Goal: Communication & Community: Answer question/provide support

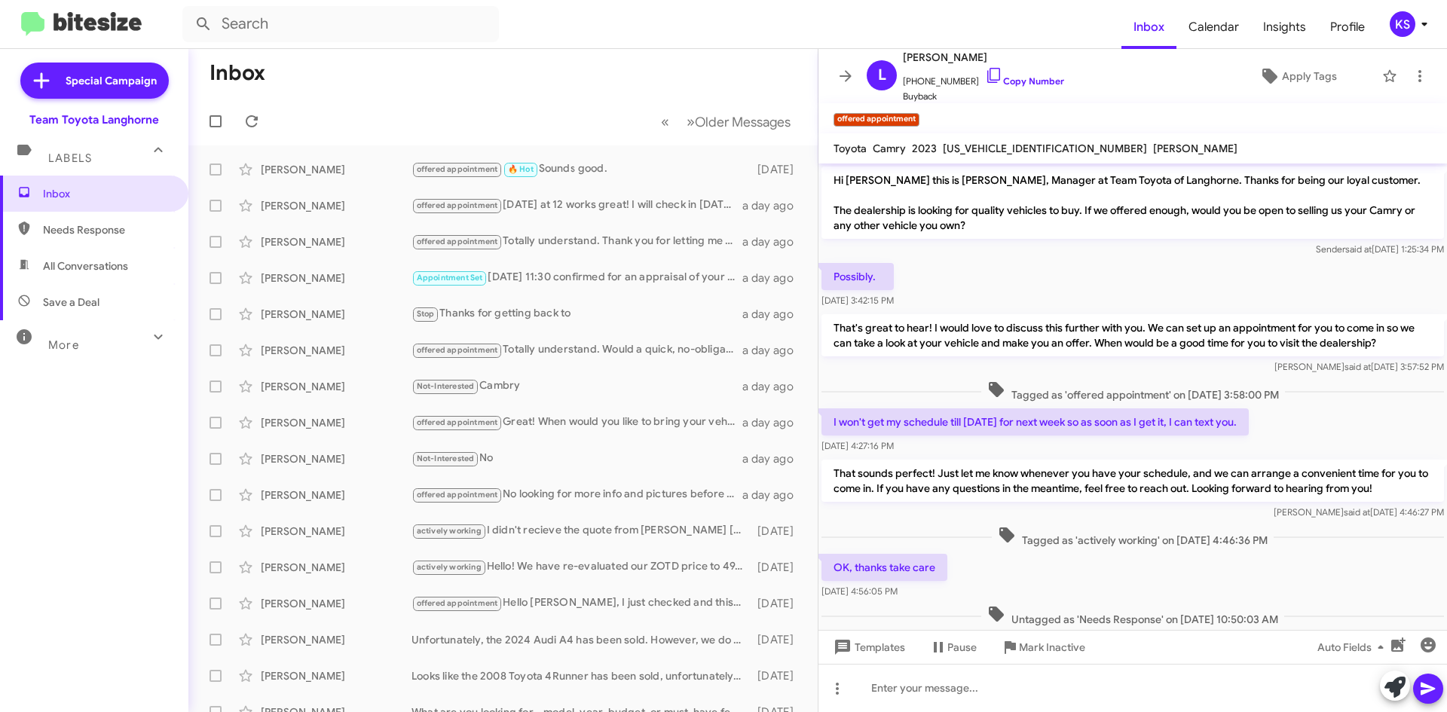
scroll to position [608, 0]
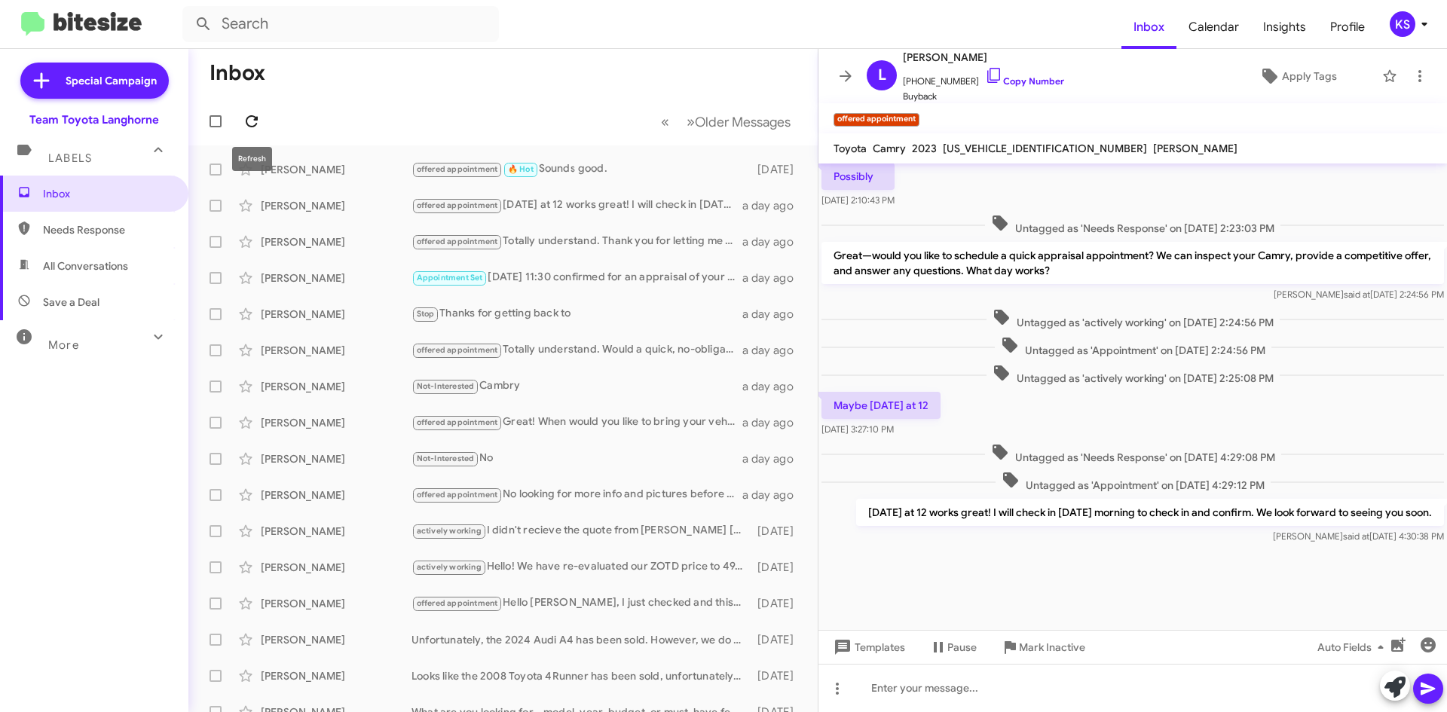
click at [254, 118] on icon at bounding box center [252, 121] width 18 height 18
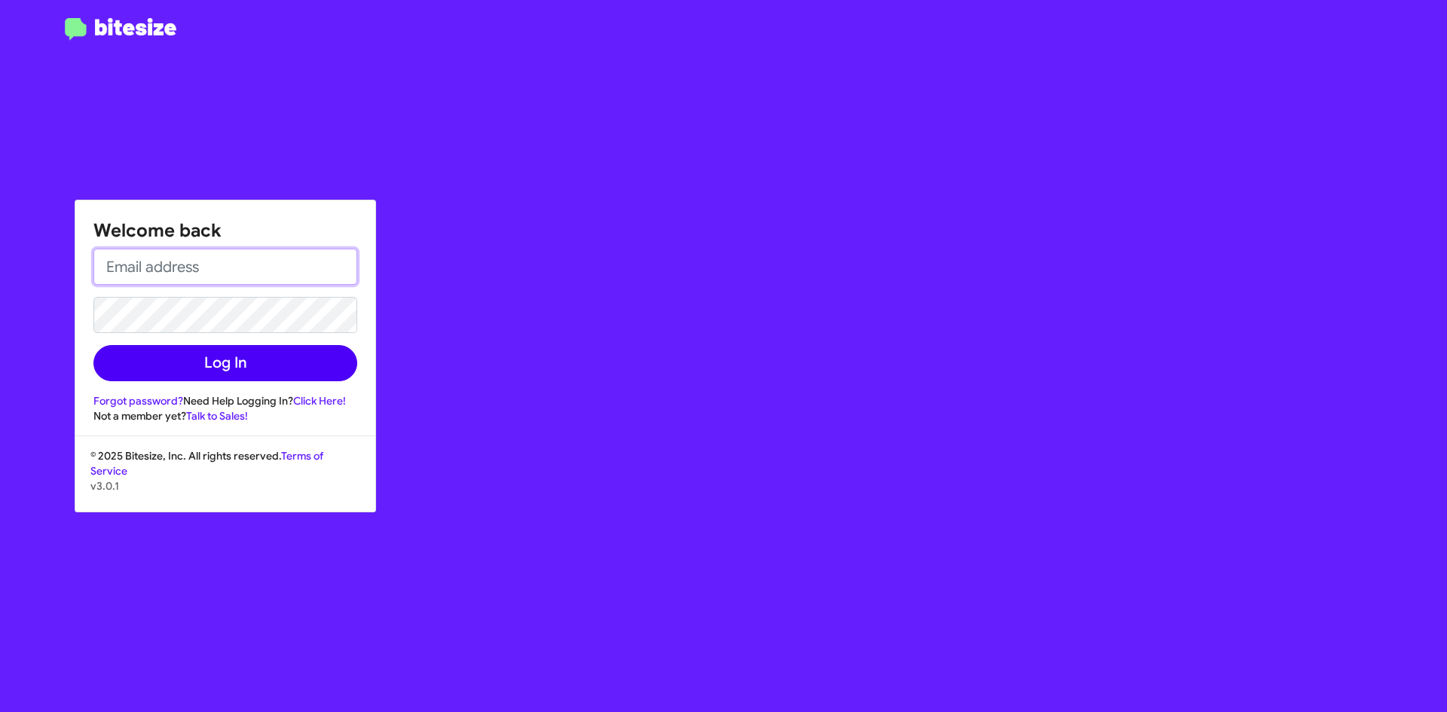
type input "[EMAIL_ADDRESS][DOMAIN_NAME]"
click at [284, 371] on button "Log In" at bounding box center [225, 363] width 264 height 36
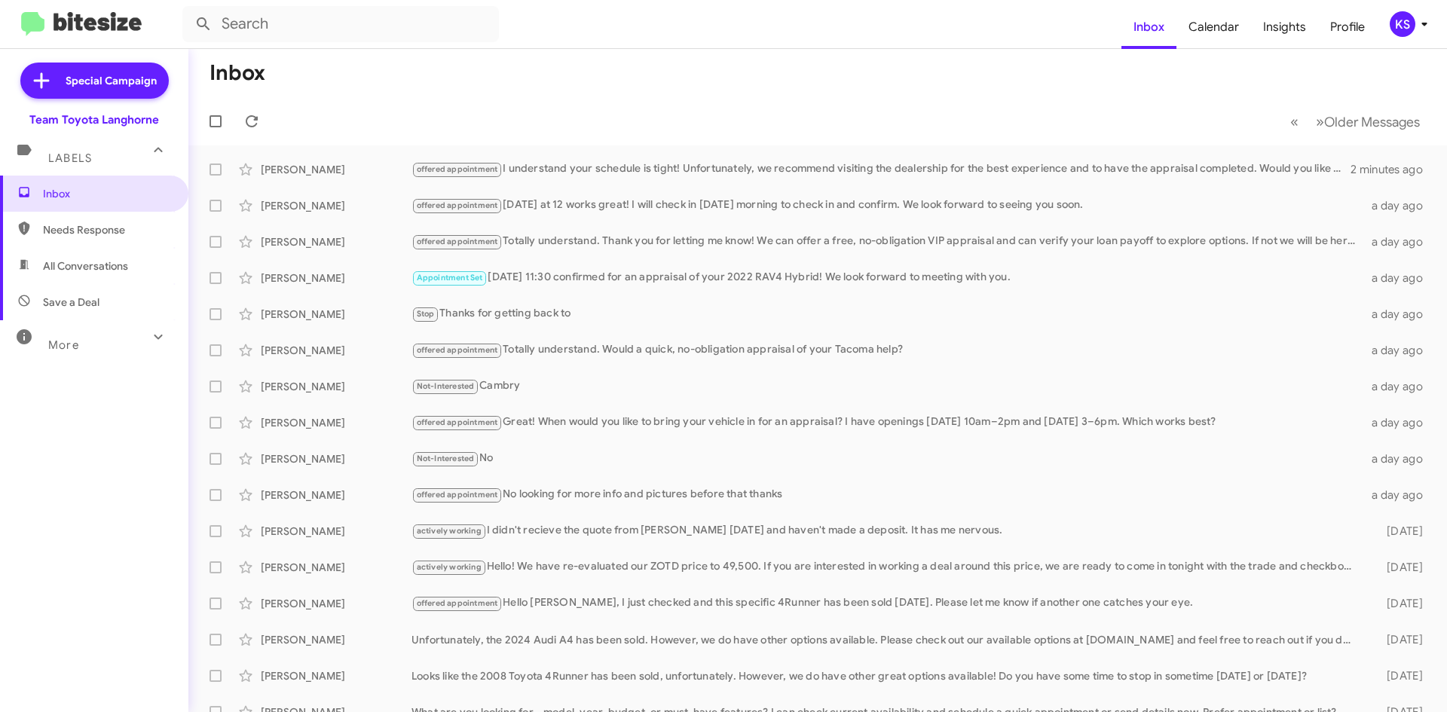
click at [1413, 29] on div "KS" at bounding box center [1403, 24] width 26 height 26
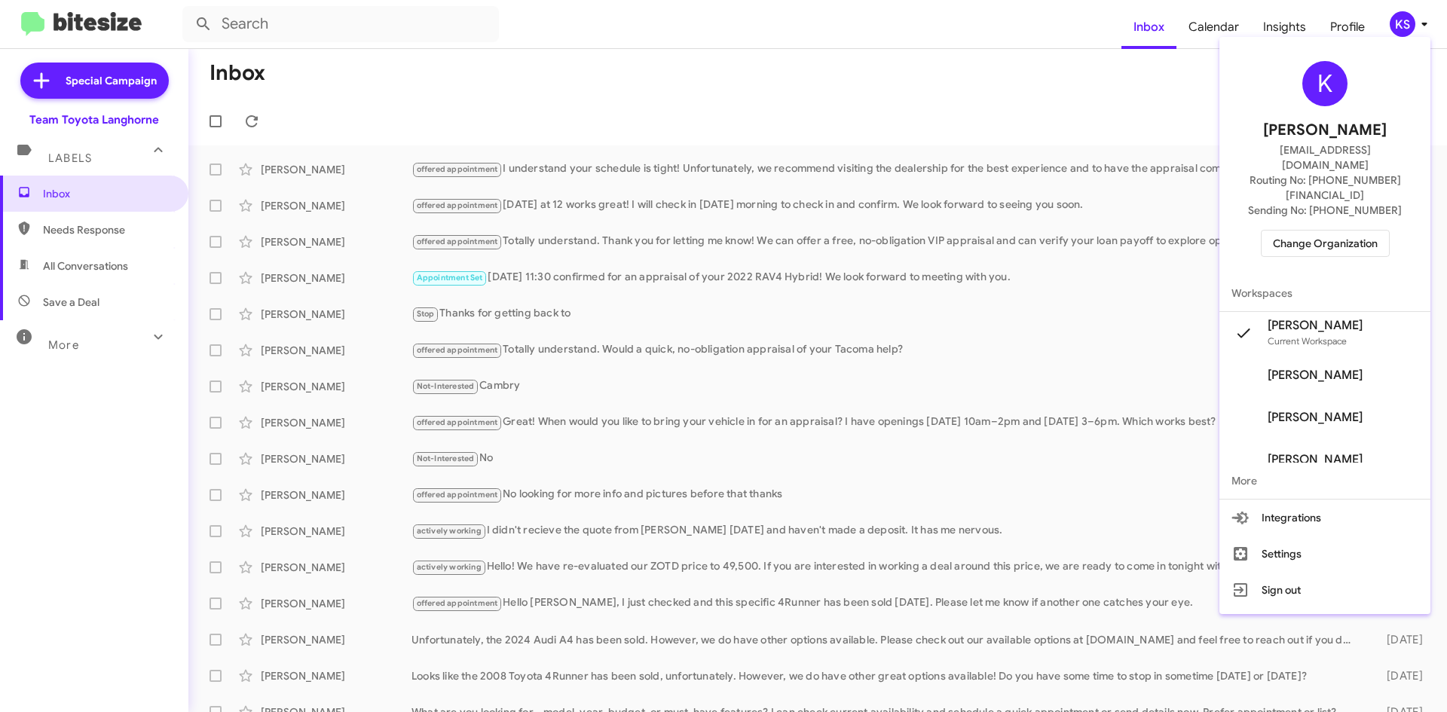
click at [1347, 231] on span "Change Organization" at bounding box center [1325, 244] width 105 height 26
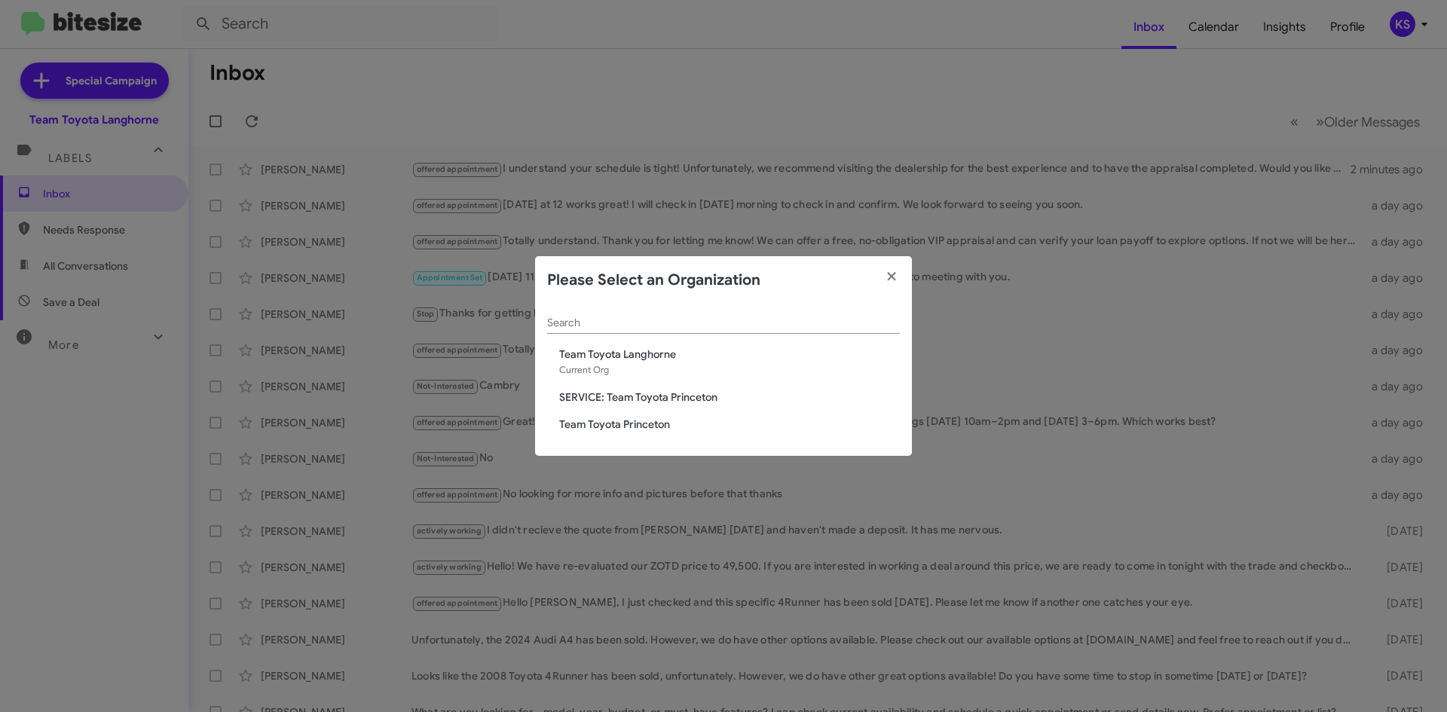
click at [590, 424] on span "Team Toyota Princeton" at bounding box center [729, 424] width 341 height 15
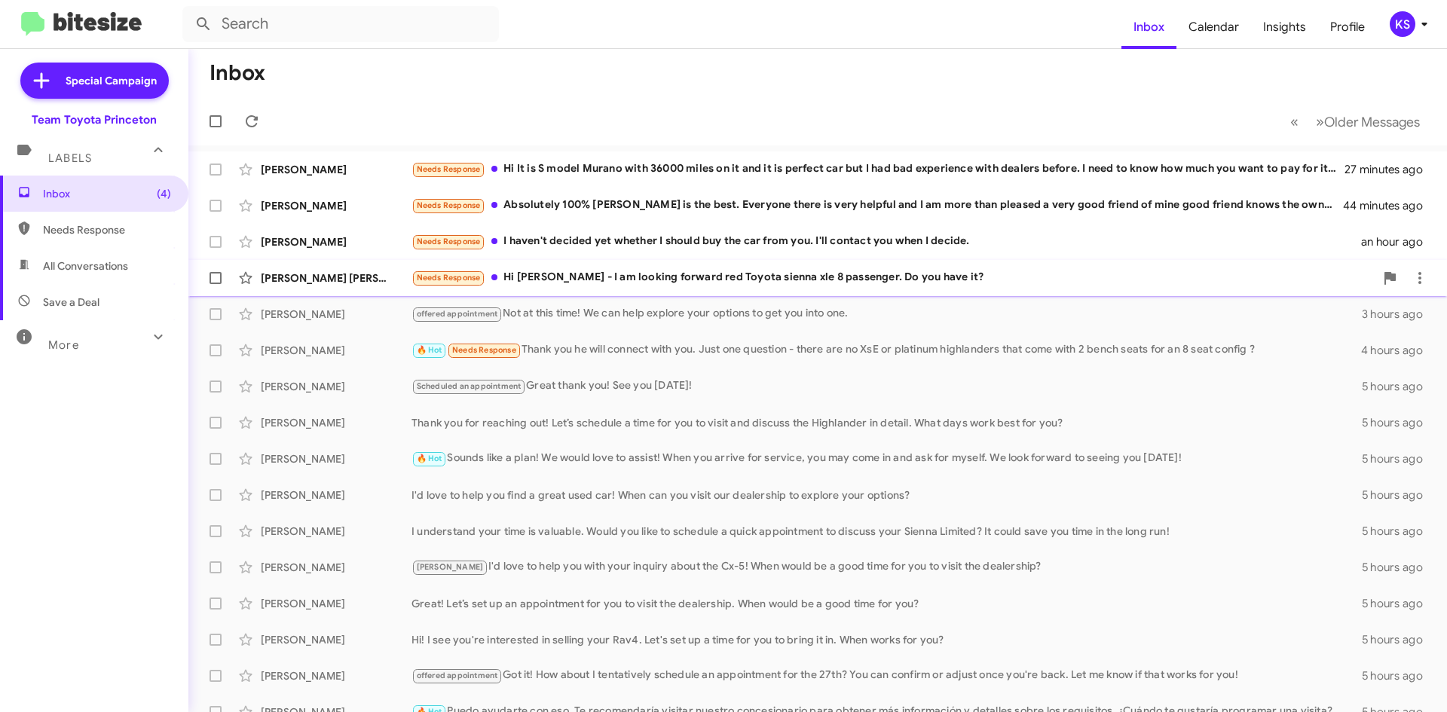
click at [575, 286] on div "Needs Response Hi [PERSON_NAME] - I am looking forward red Toyota sienna xle 8 …" at bounding box center [893, 277] width 963 height 17
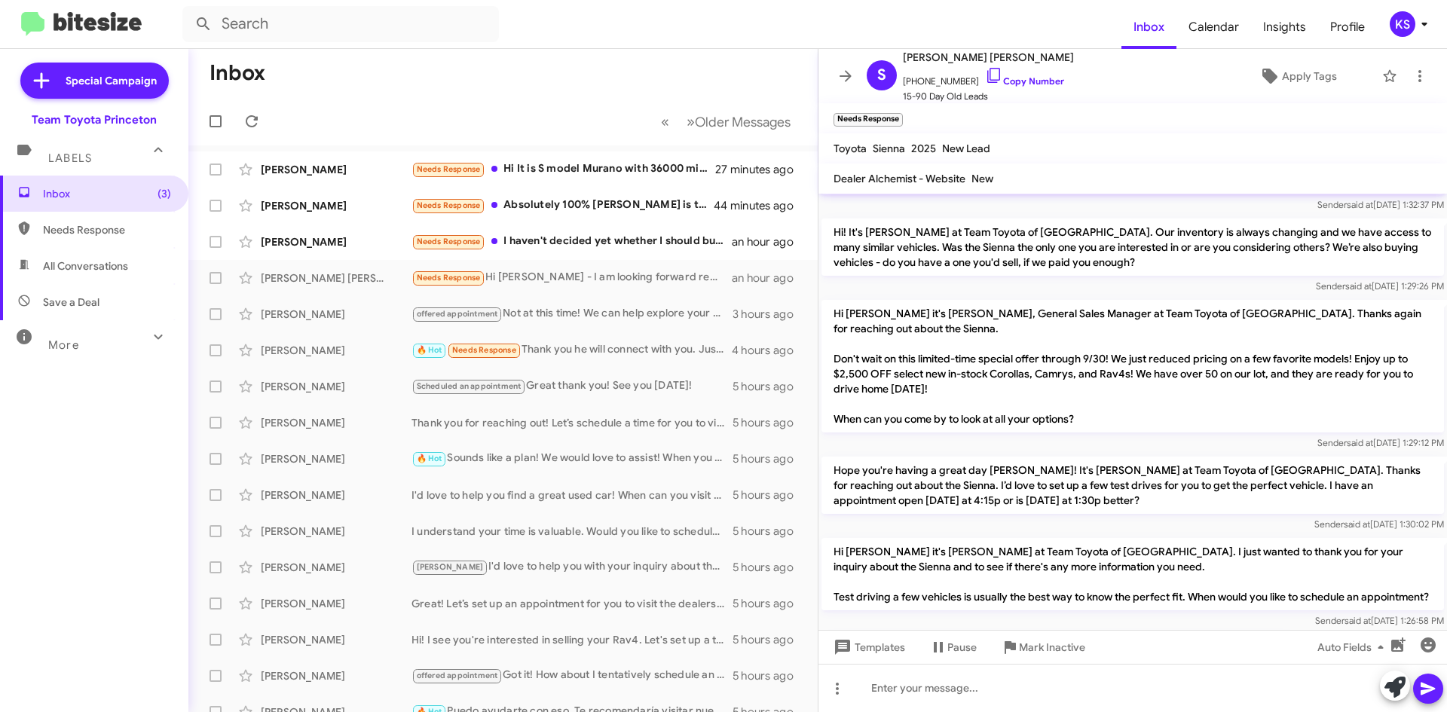
scroll to position [135, 0]
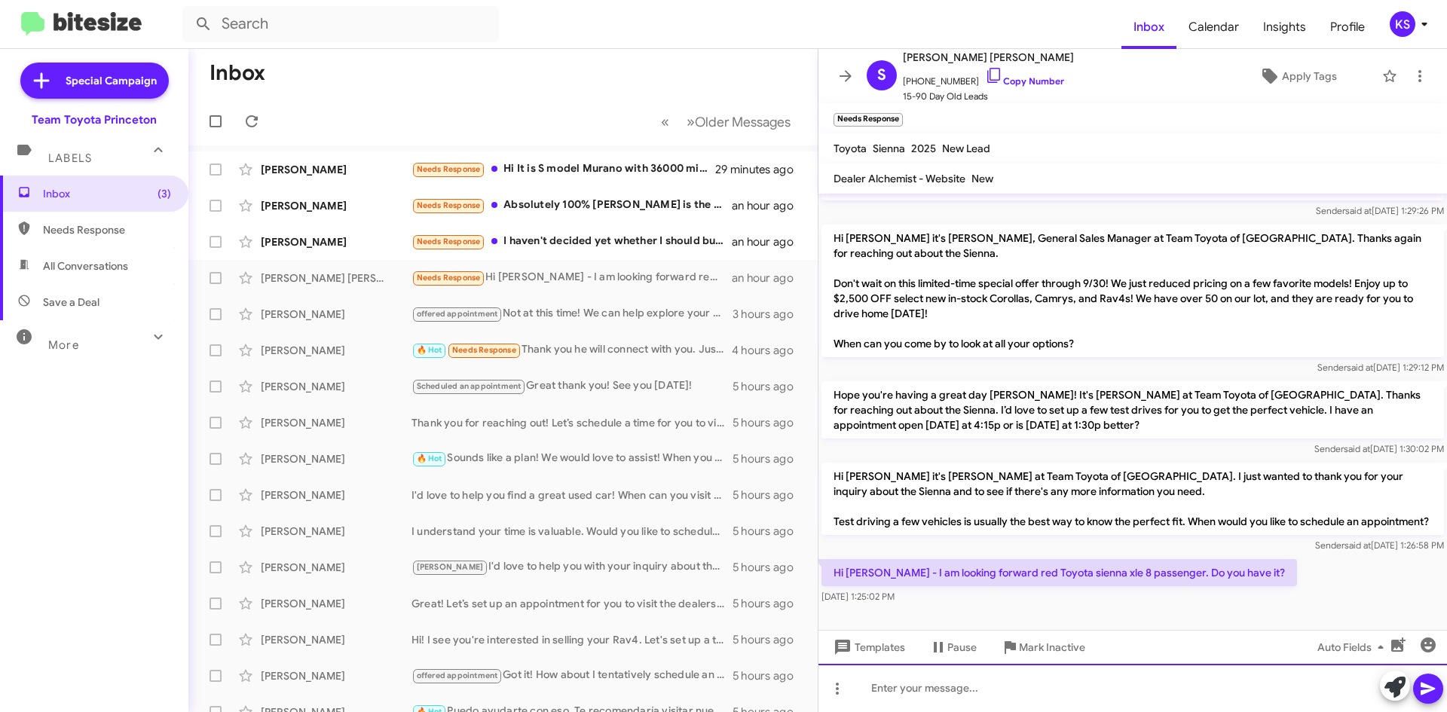
click at [1035, 678] on div at bounding box center [1133, 688] width 629 height 48
click at [957, 687] on div at bounding box center [1133, 688] width 629 height 48
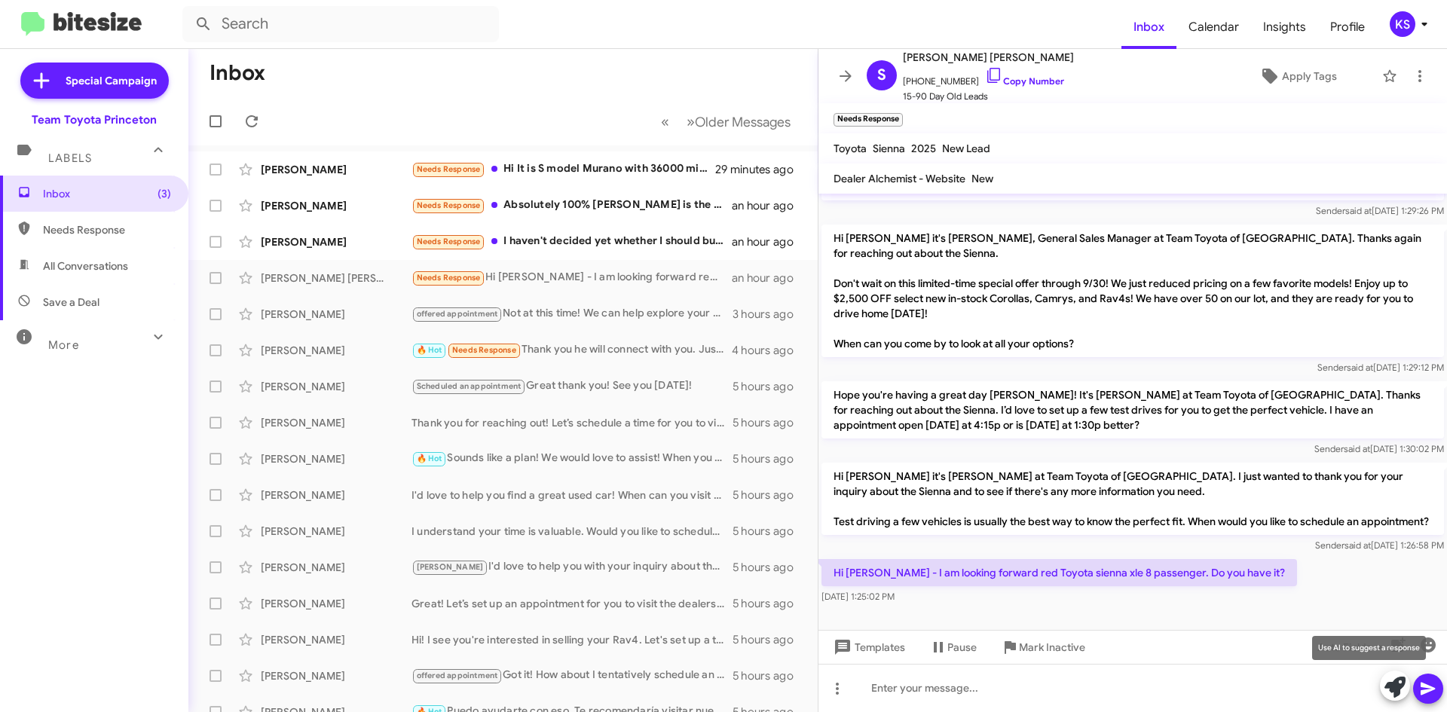
click at [1389, 690] on icon at bounding box center [1395, 687] width 21 height 21
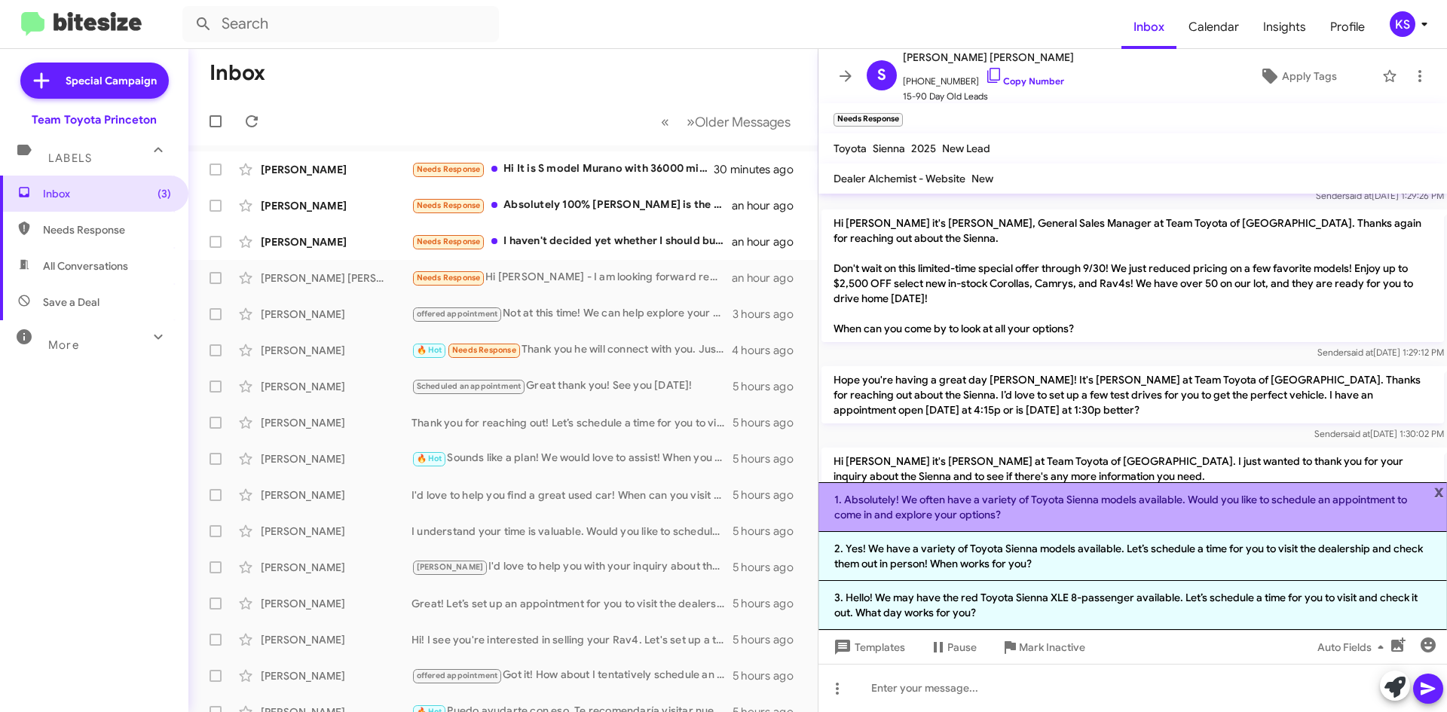
click at [976, 516] on li "1. Absolutely! We often have a variety of Toyota Sienna models available. Would…" at bounding box center [1133, 507] width 629 height 50
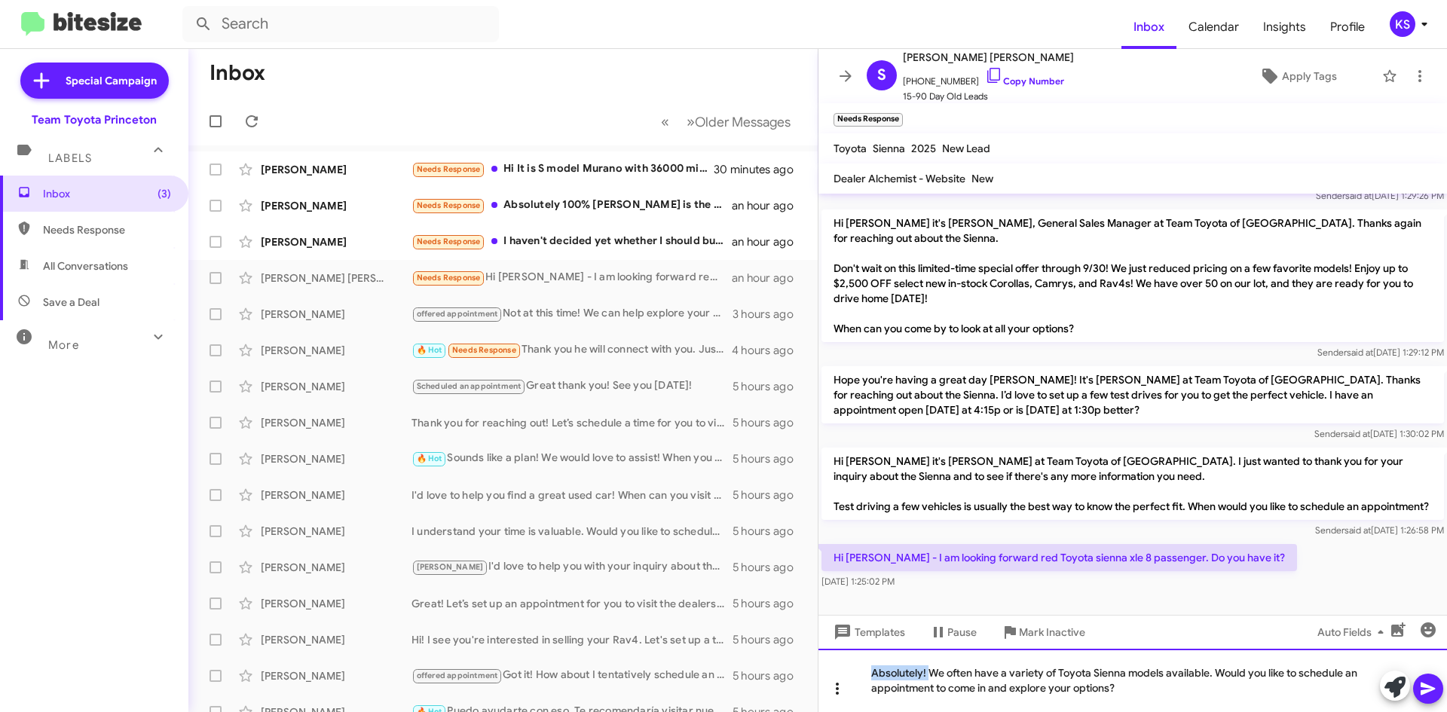
click at [813, 673] on body "Inbox Calendar Insights Profile KS Special Campaign Team Toyota Princeton Label…" at bounding box center [723, 356] width 1447 height 712
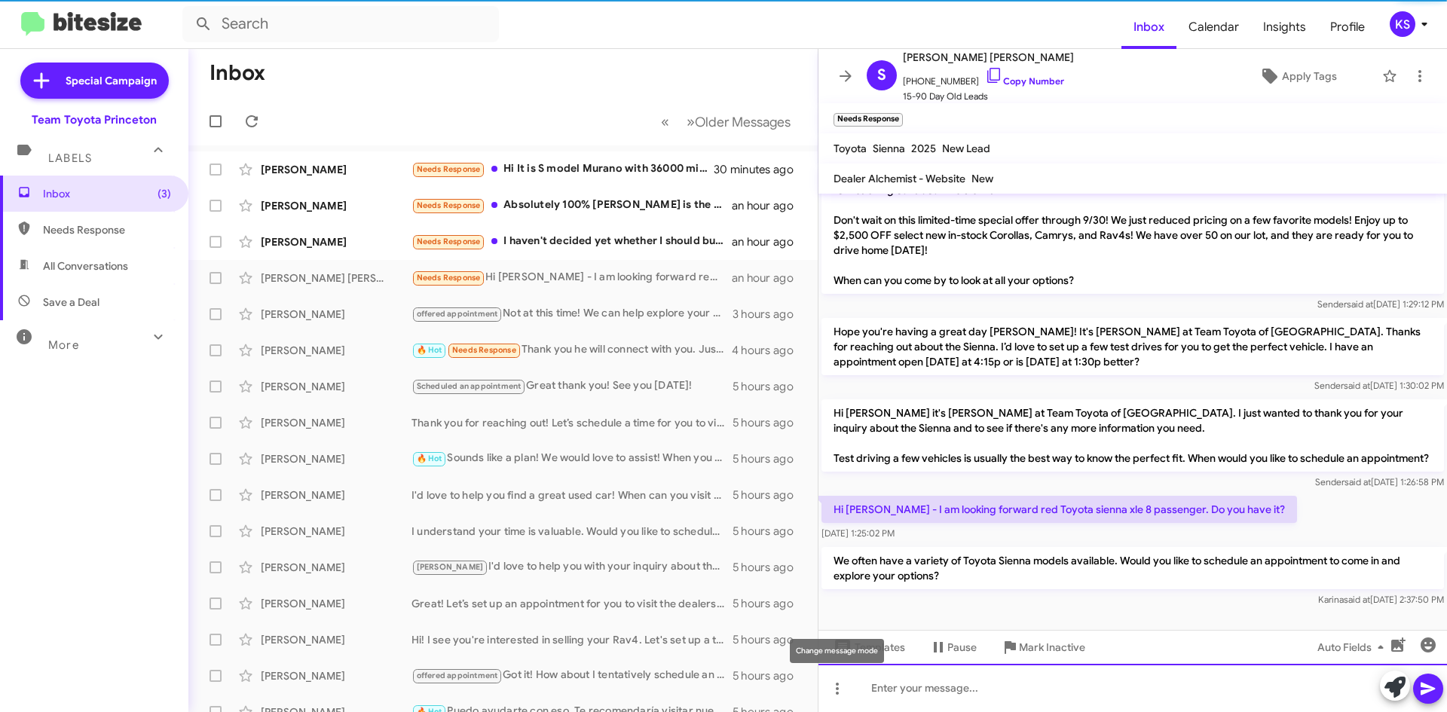
scroll to position [205, 0]
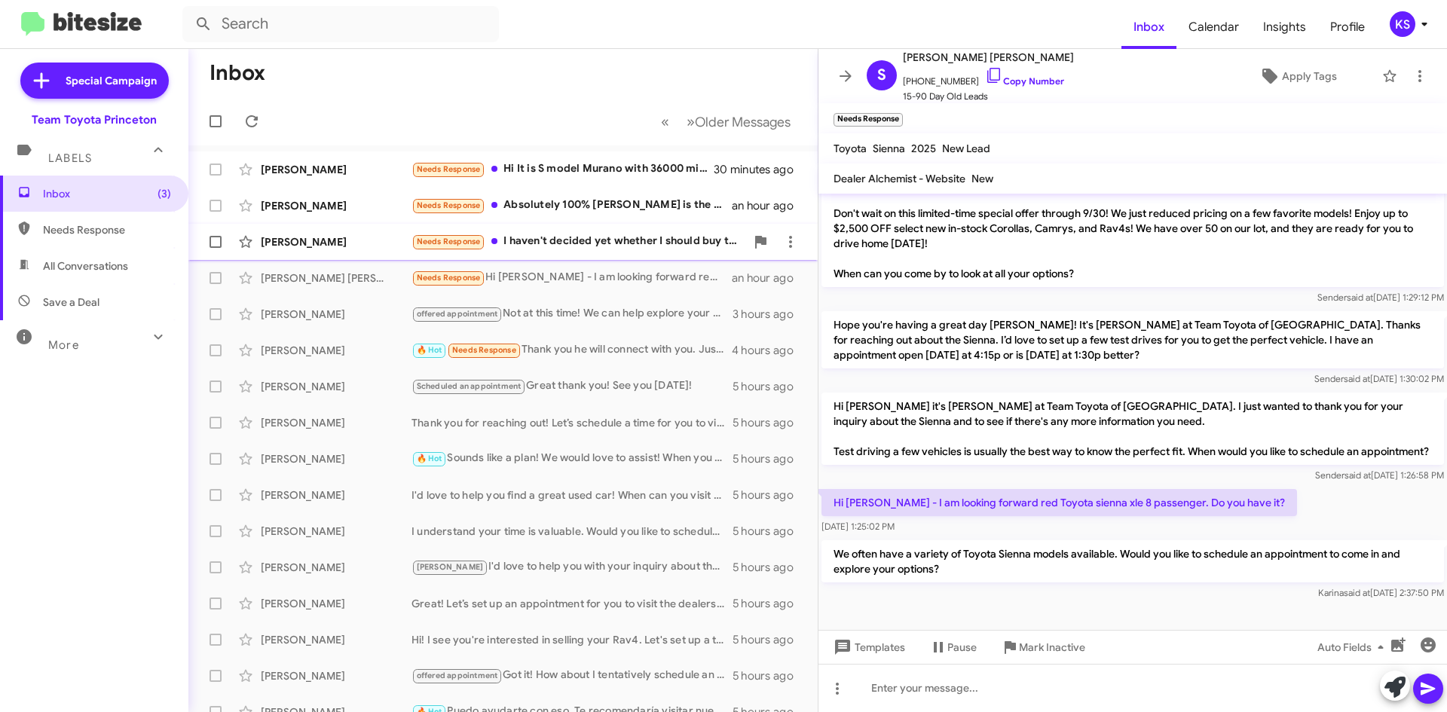
click at [562, 244] on div "Needs Response I haven't decided yet whether I should buy the car from you. I'l…" at bounding box center [579, 241] width 334 height 17
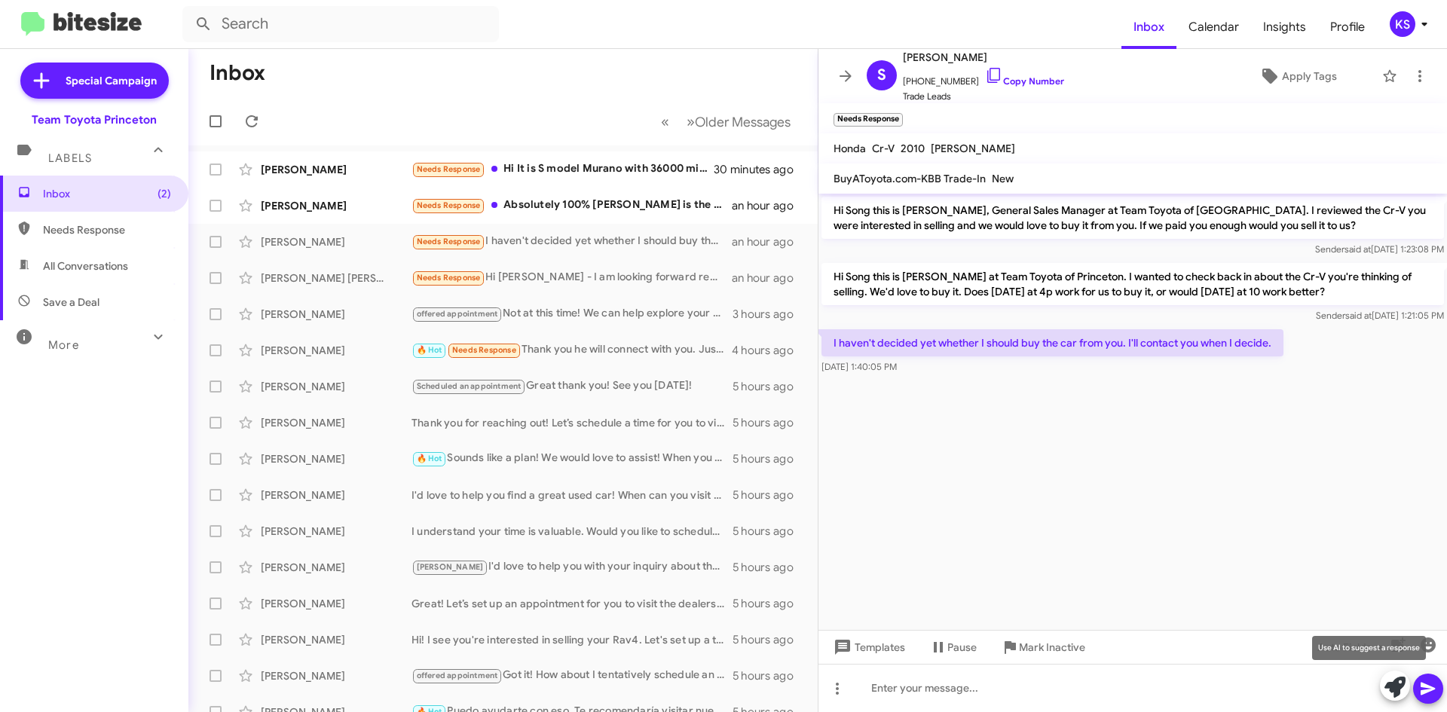
click at [1392, 698] on span at bounding box center [1395, 687] width 21 height 33
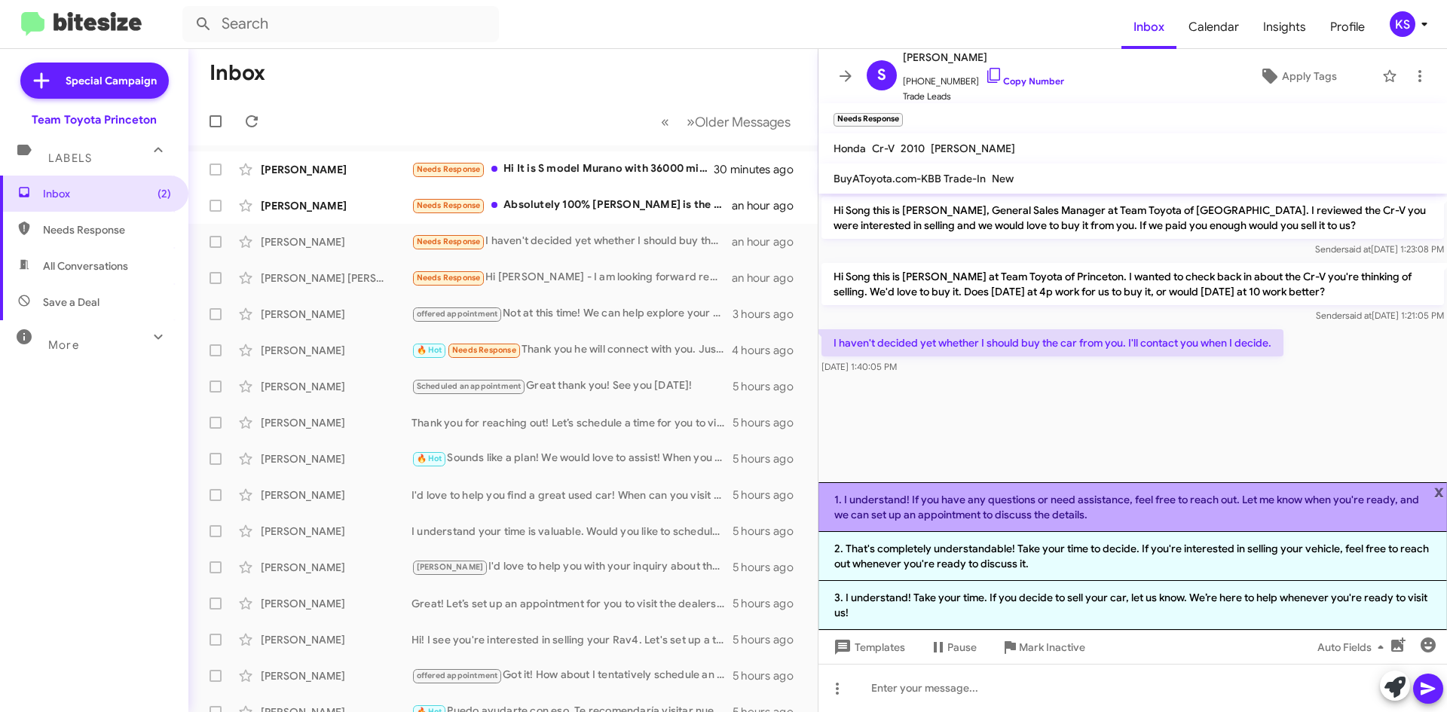
click at [1135, 522] on li "1. I understand! If you have any questions or need assistance, feel free to rea…" at bounding box center [1133, 507] width 629 height 50
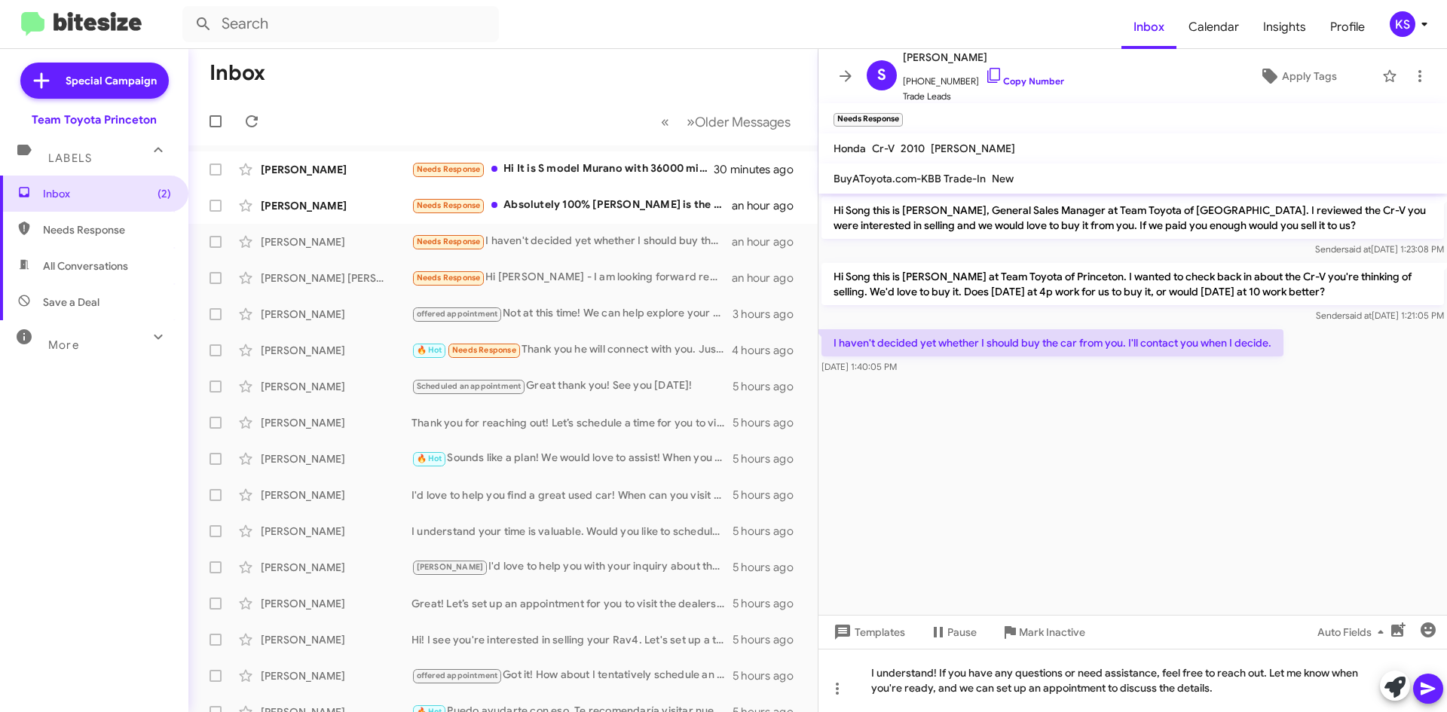
click at [1428, 682] on icon at bounding box center [1429, 689] width 18 height 18
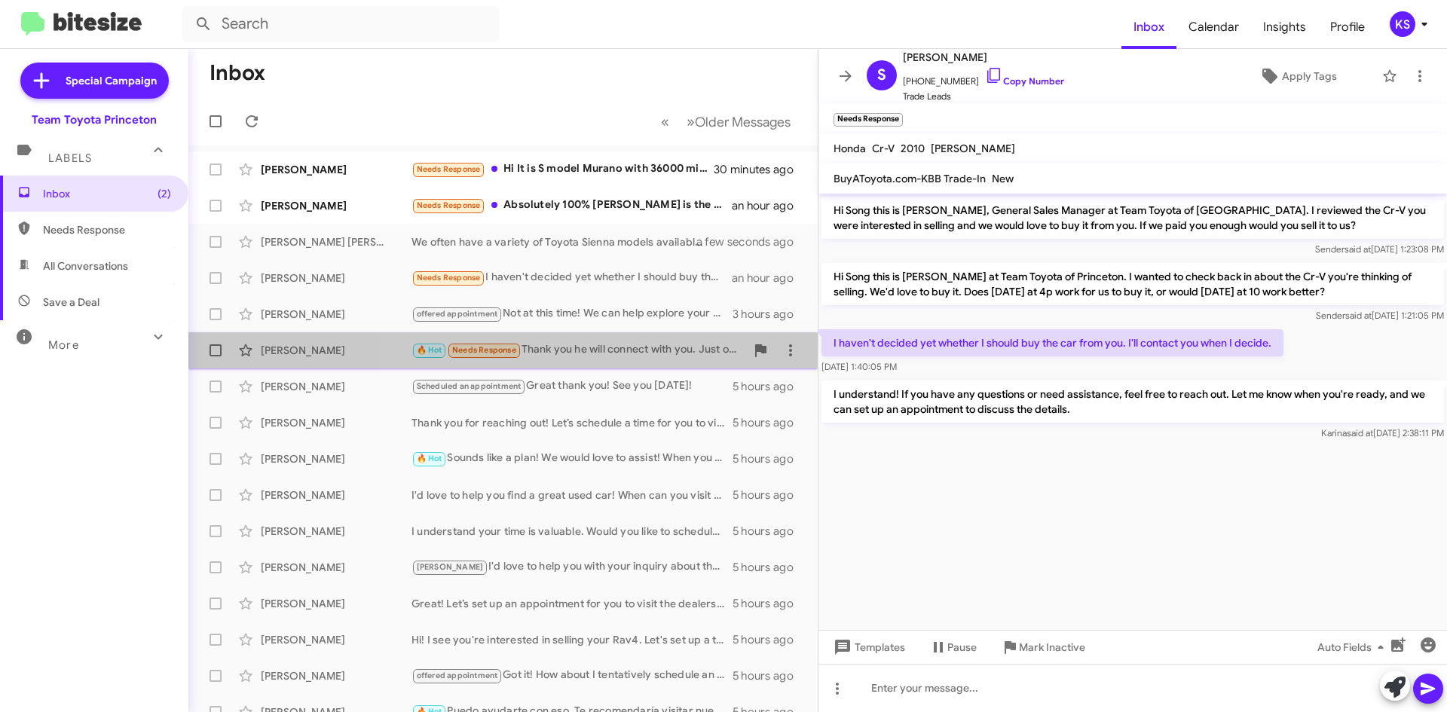
click at [608, 352] on div "🔥 Hot Needs Response Thank you he will connect with you. Just one question - th…" at bounding box center [579, 350] width 334 height 17
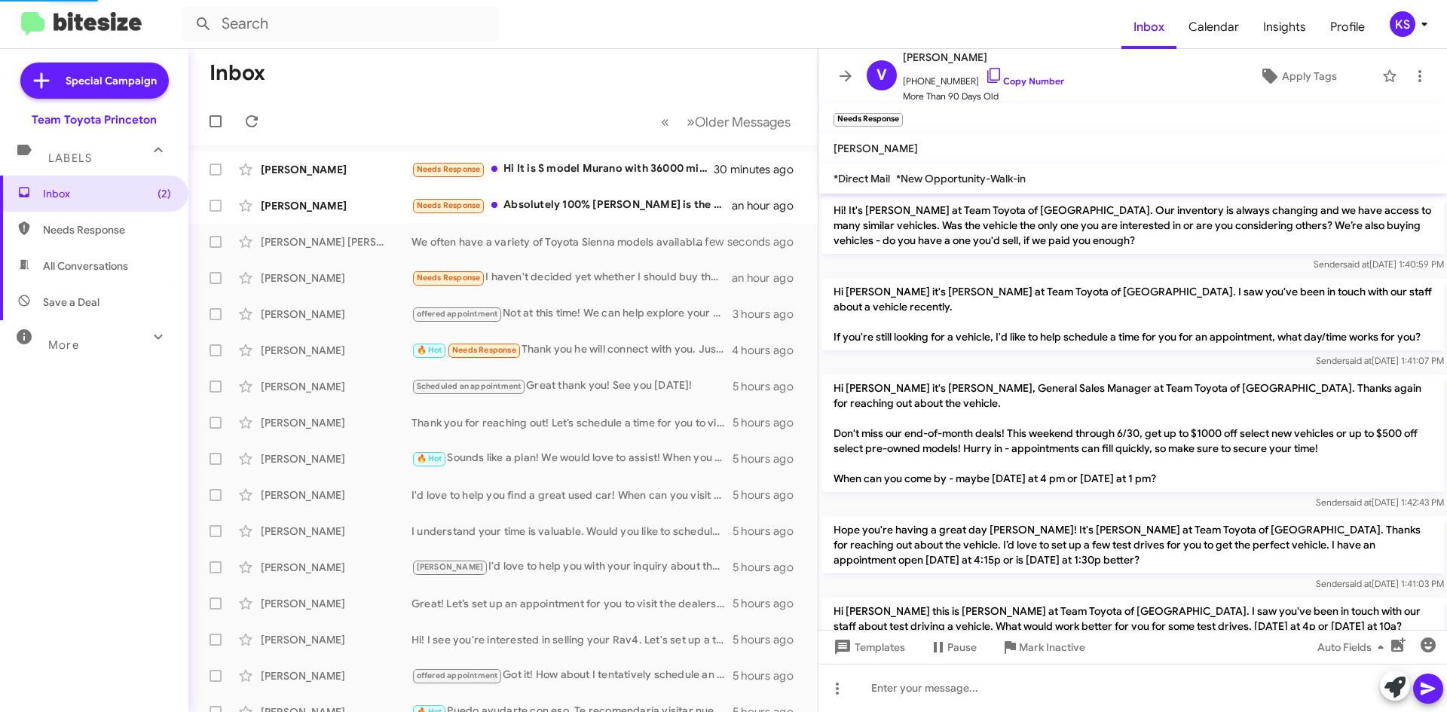
scroll to position [1192, 0]
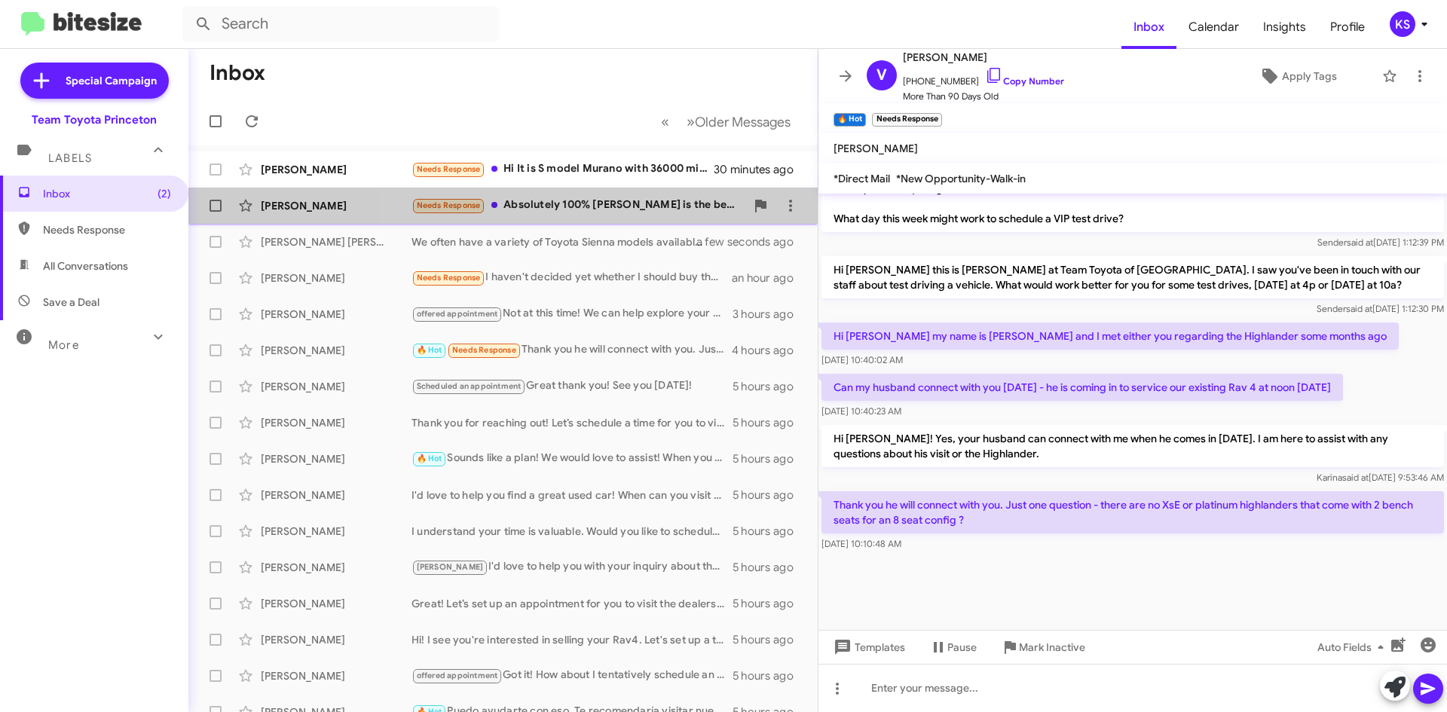
click at [597, 203] on div "Needs Response Absolutely 100% [PERSON_NAME] is the best. Everyone there is ver…" at bounding box center [579, 205] width 334 height 17
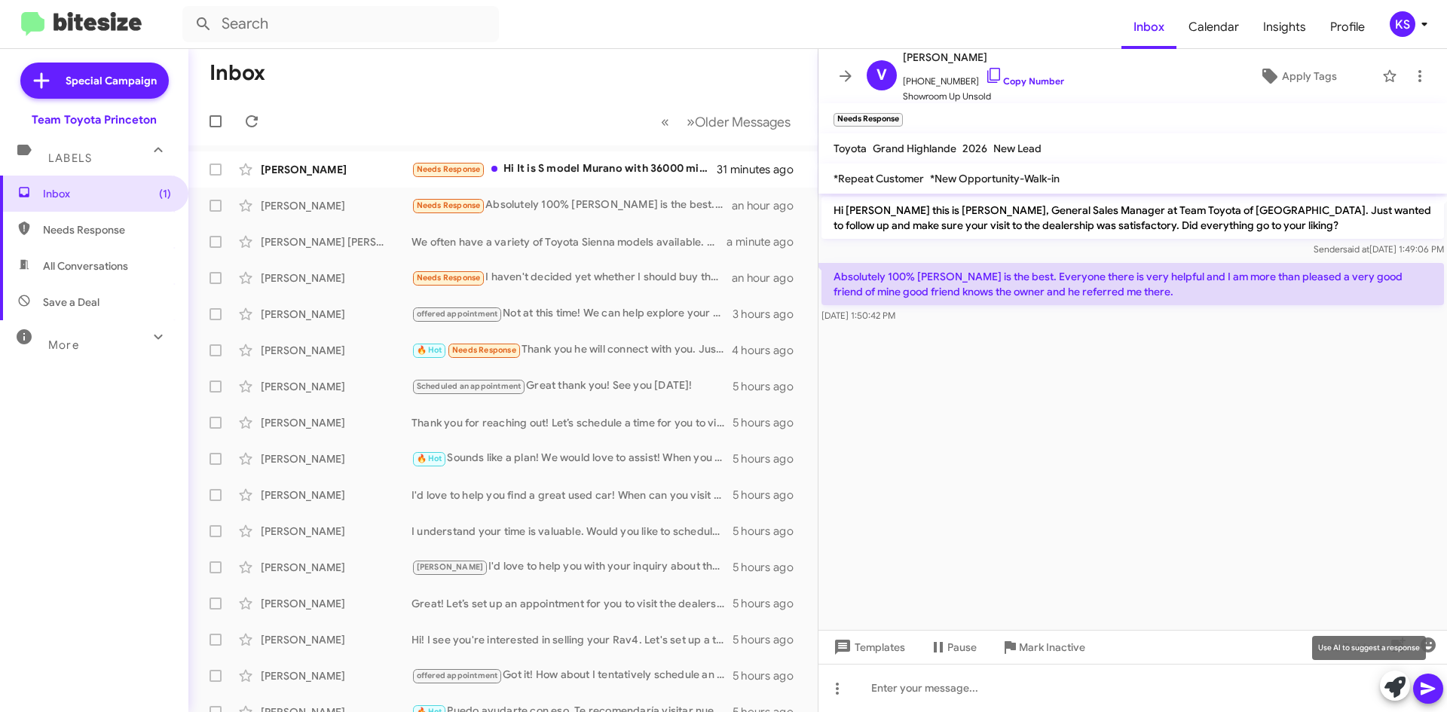
click at [1404, 685] on icon at bounding box center [1395, 687] width 21 height 21
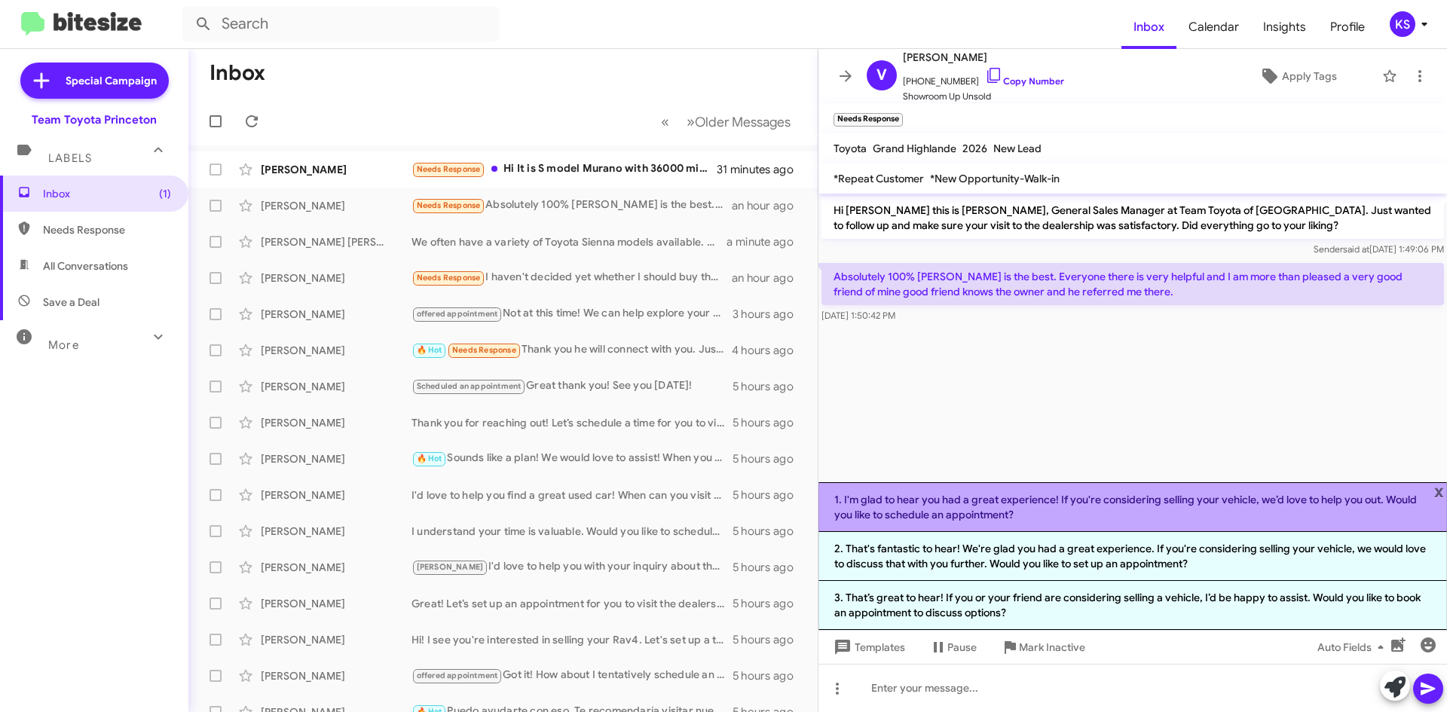
click at [1175, 514] on li "1. I'm glad to hear you had a great experience! If you're considering selling y…" at bounding box center [1133, 507] width 629 height 50
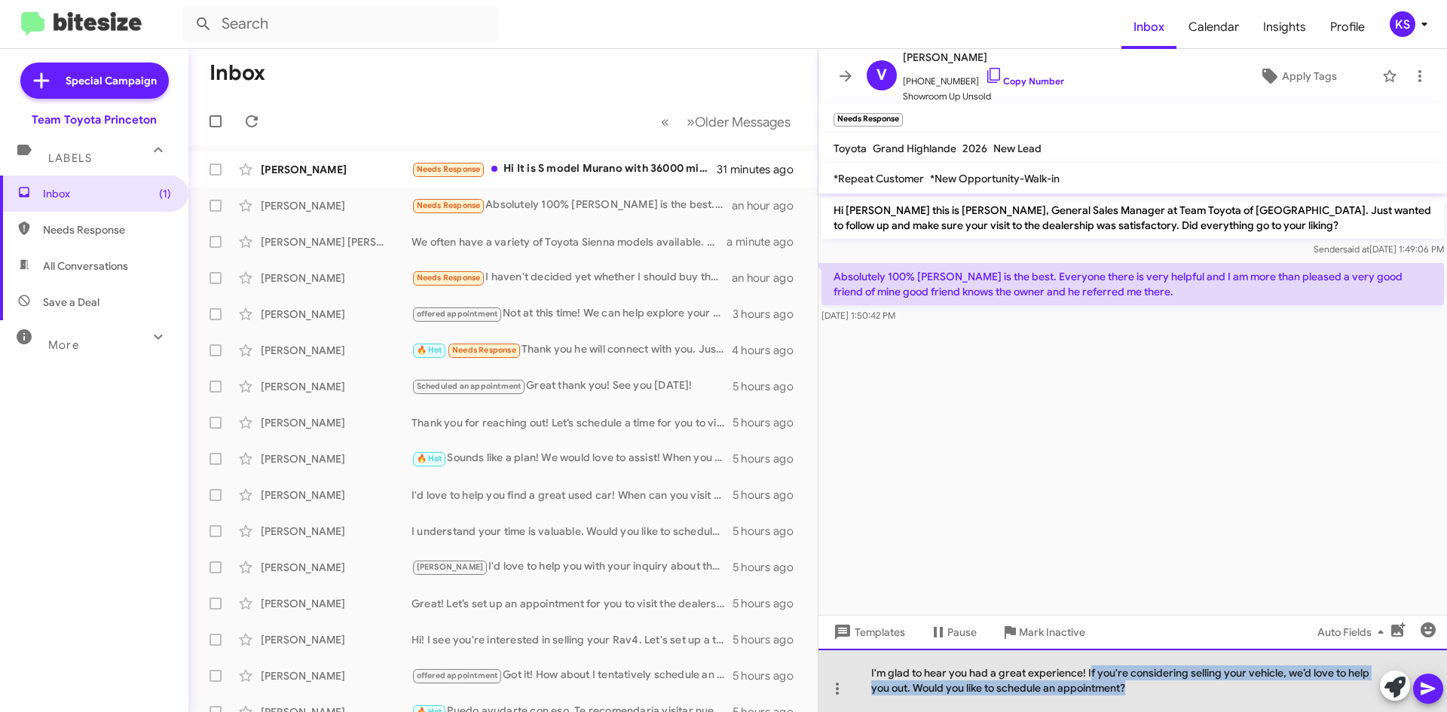
drag, startPoint x: 1135, startPoint y: 689, endPoint x: 1089, endPoint y: 666, distance: 50.6
click at [1089, 666] on div "I'm glad to hear you had a great experience! If you're considering selling your…" at bounding box center [1133, 680] width 629 height 63
click at [1072, 690] on div "I'm glad to hear you had a great experience! Please feel free to reach out to […" at bounding box center [1133, 680] width 629 height 63
click at [1131, 695] on div "I'm glad to hear you had a great experience! Please feel free to reach out to […" at bounding box center [1133, 680] width 629 height 63
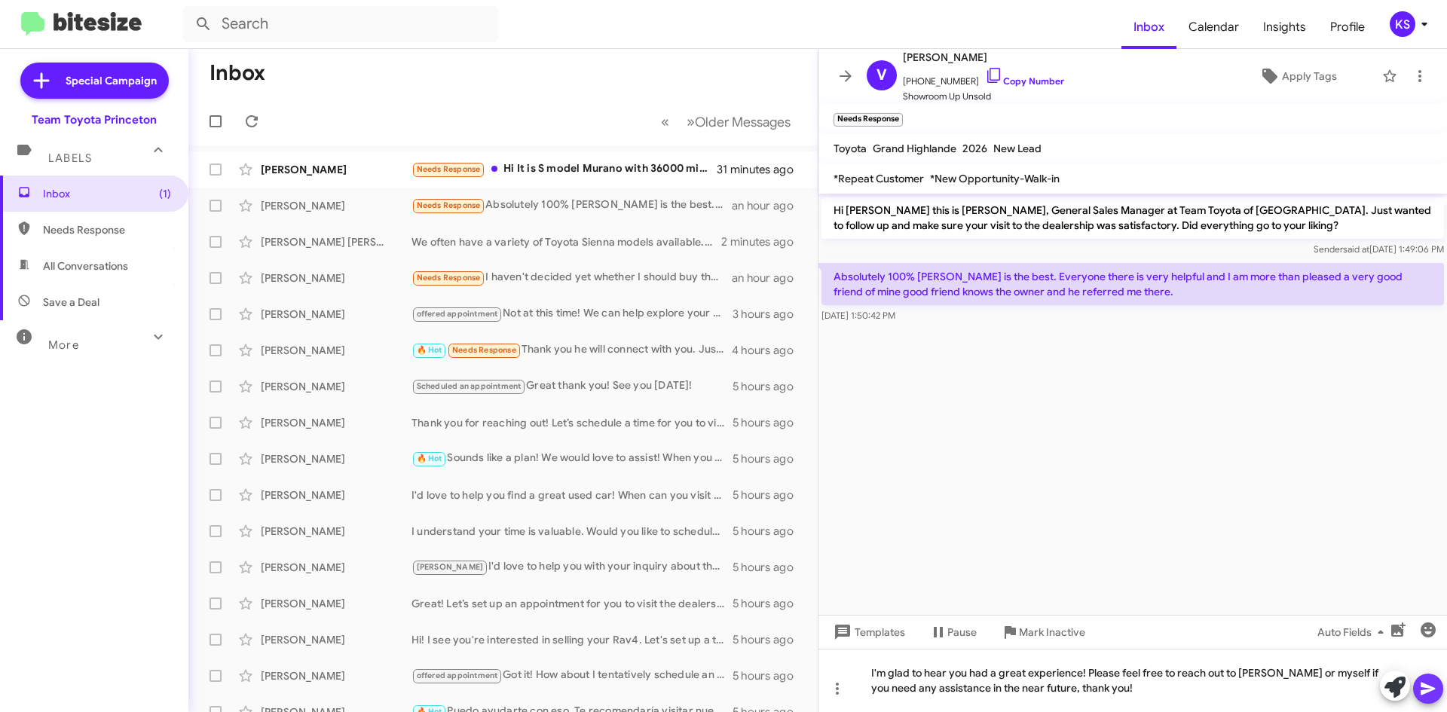
click at [1426, 690] on icon at bounding box center [1429, 689] width 18 height 18
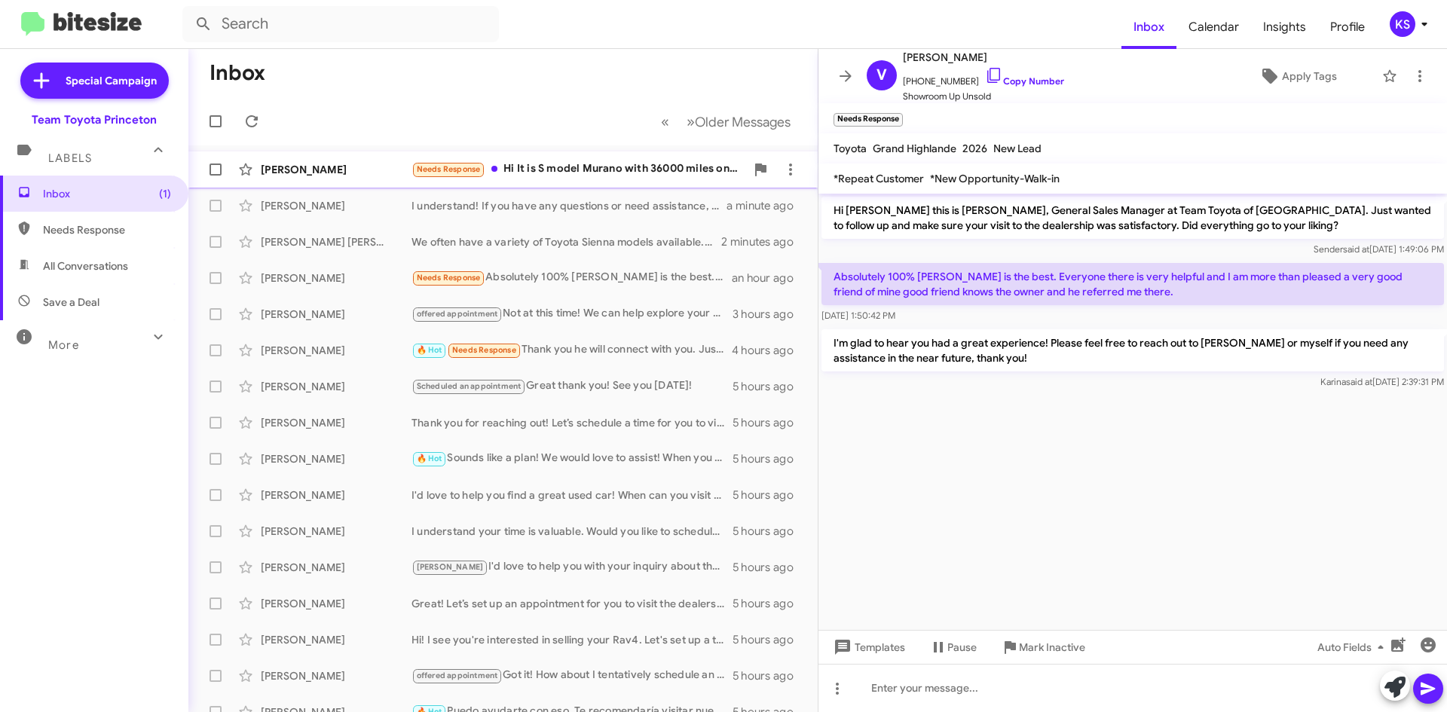
click at [544, 166] on div "Needs Response Hi It is S model Murano with 36000 miles on it and it is perfect…" at bounding box center [579, 169] width 334 height 17
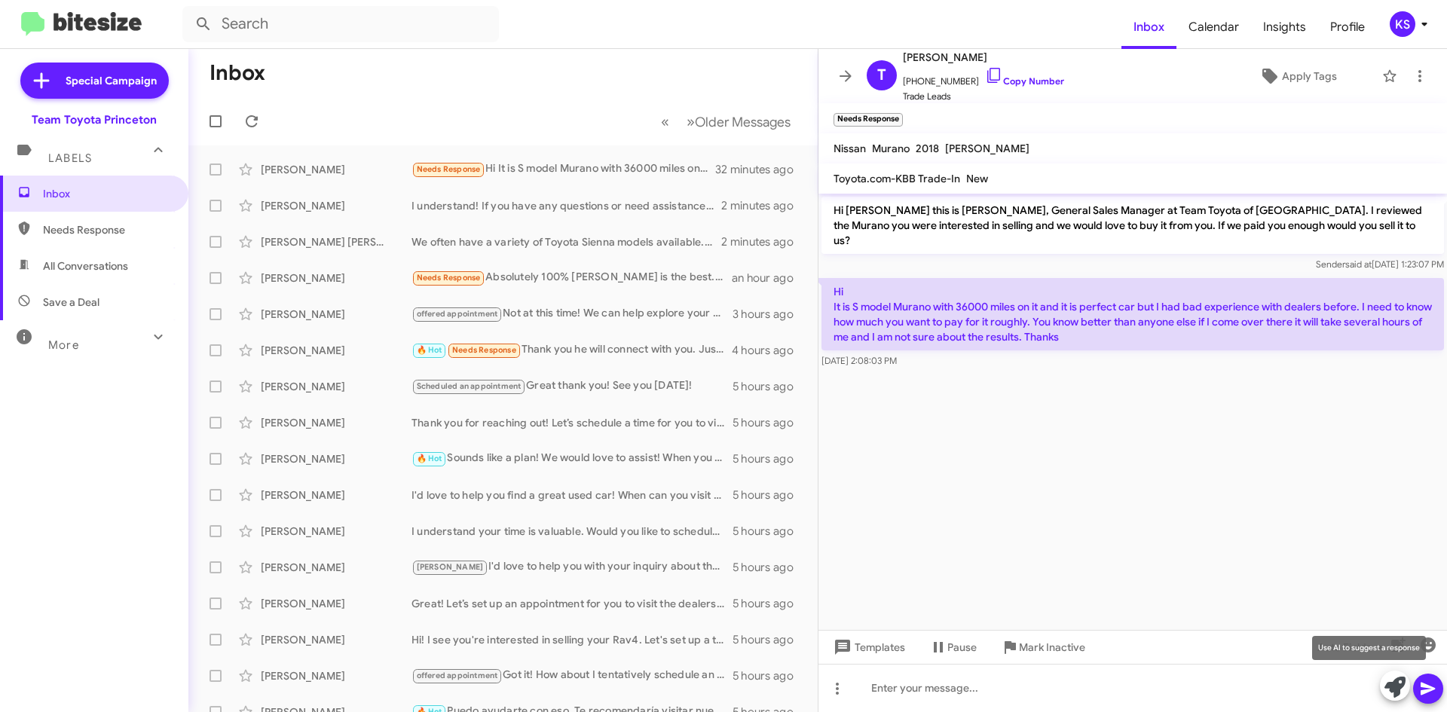
click at [1389, 688] on icon at bounding box center [1395, 687] width 21 height 21
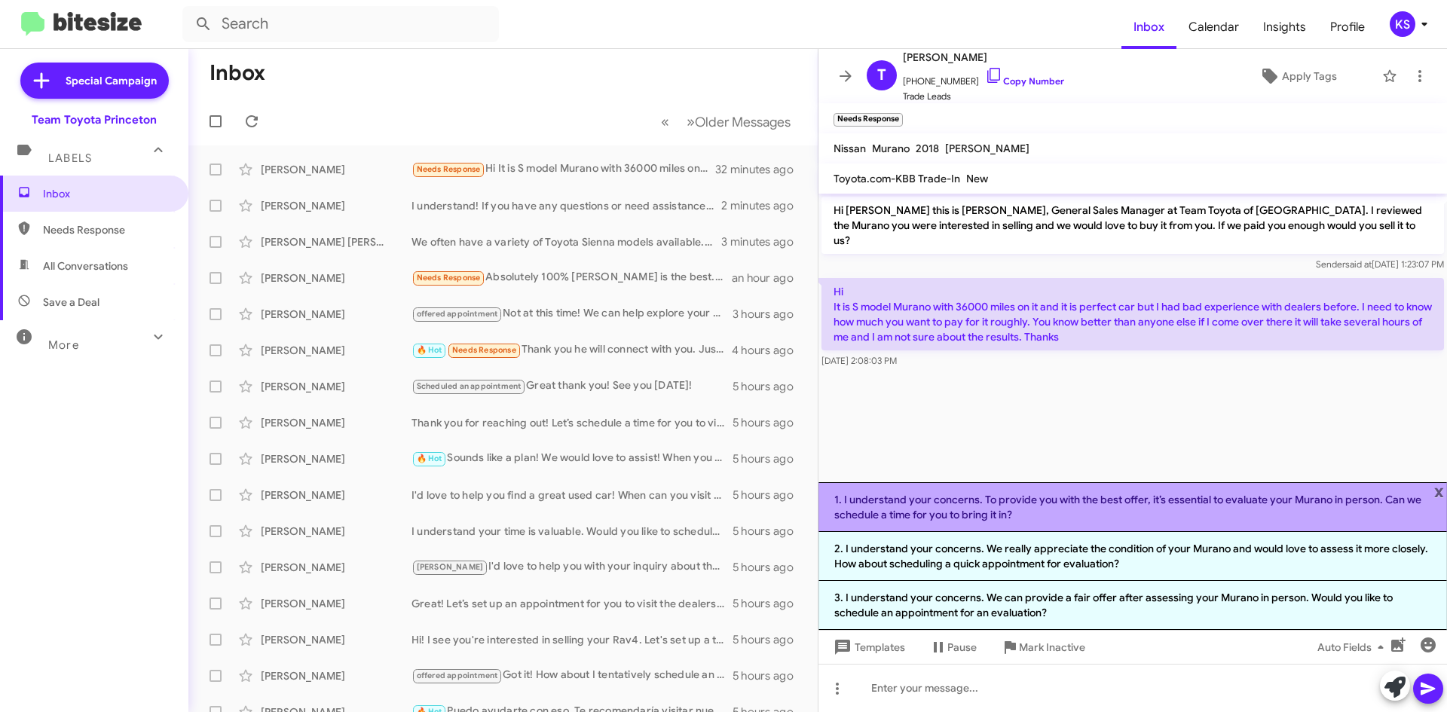
click at [1064, 504] on li "1. I understand your concerns. To provide you with the best offer, it’s essenti…" at bounding box center [1133, 507] width 629 height 50
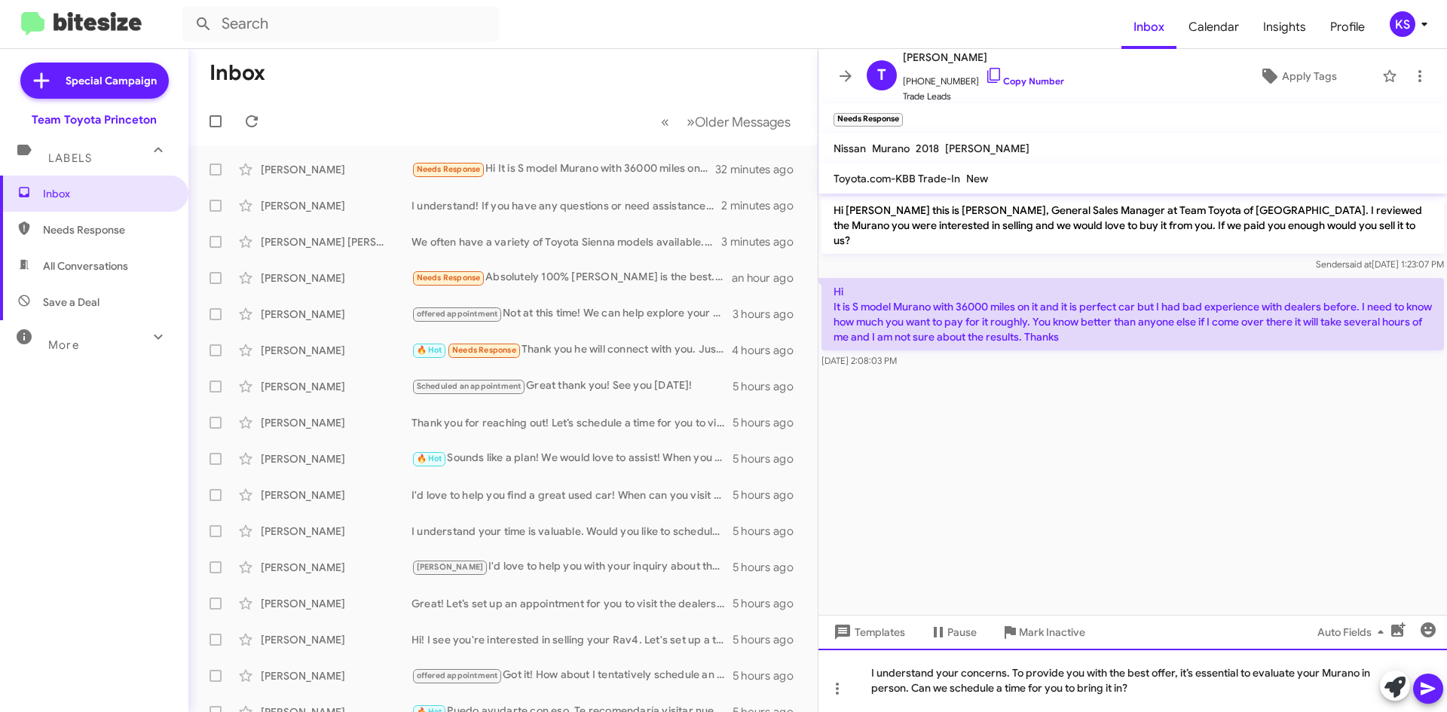
click at [1149, 685] on div "I understand your concerns. To provide you with the best offer, it’s essential …" at bounding box center [1133, 680] width 629 height 63
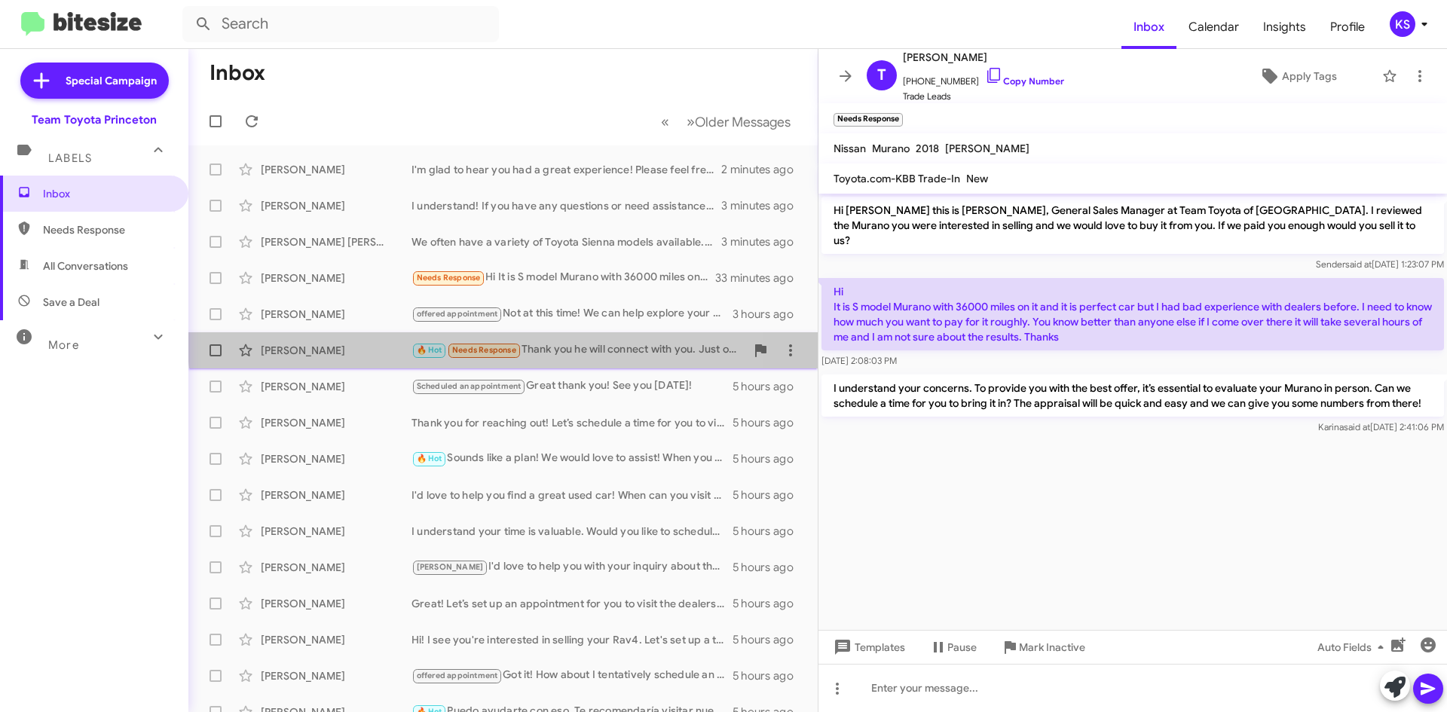
click at [575, 339] on div "[PERSON_NAME] 🔥 Hot Needs Response Thank you he will connect with you. Just one…" at bounding box center [503, 350] width 605 height 30
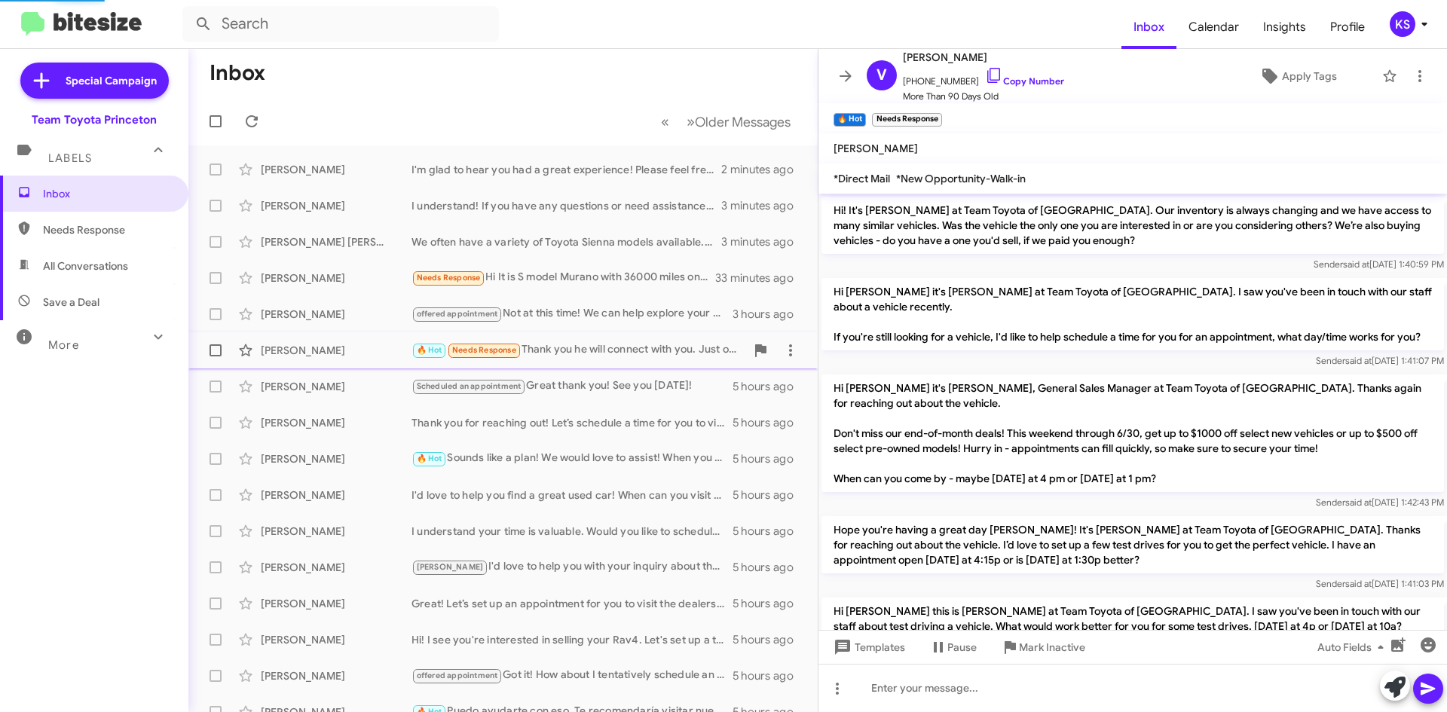
scroll to position [1192, 0]
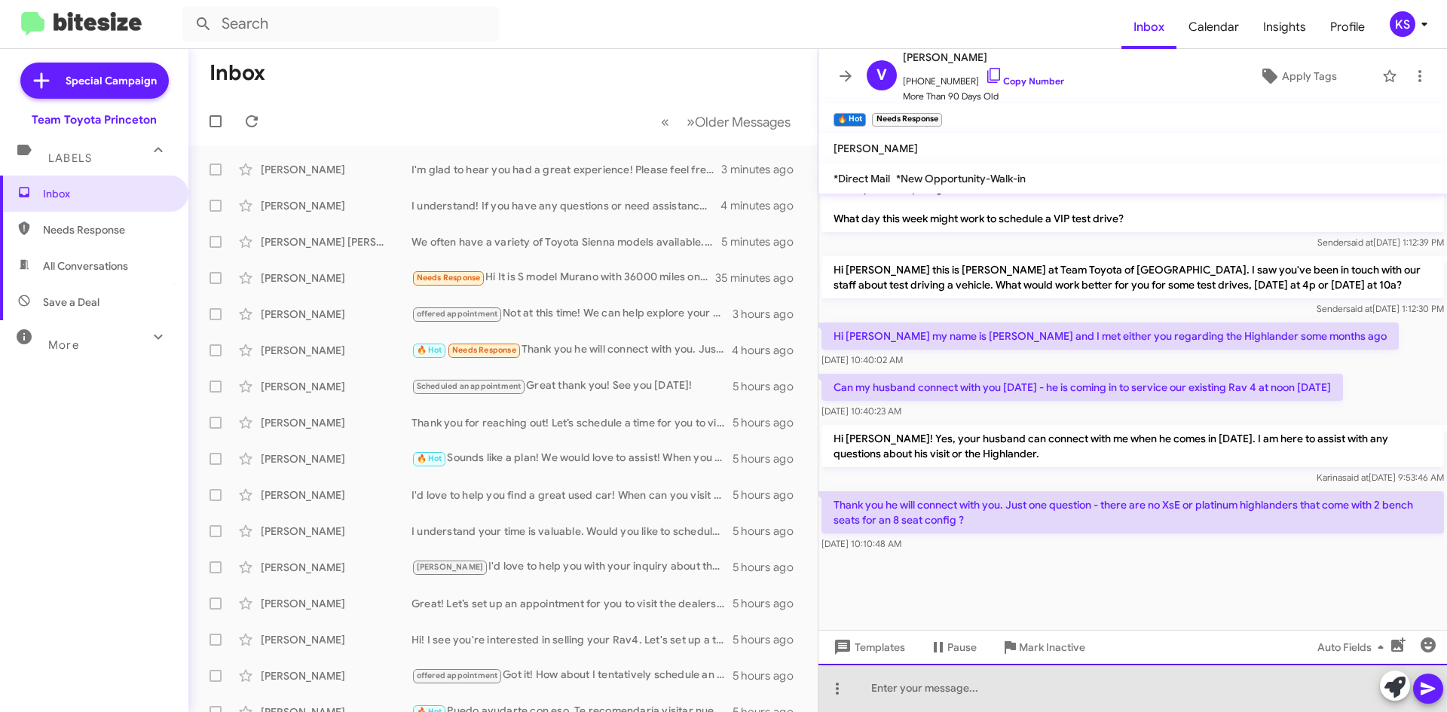
click at [948, 678] on div at bounding box center [1133, 688] width 629 height 48
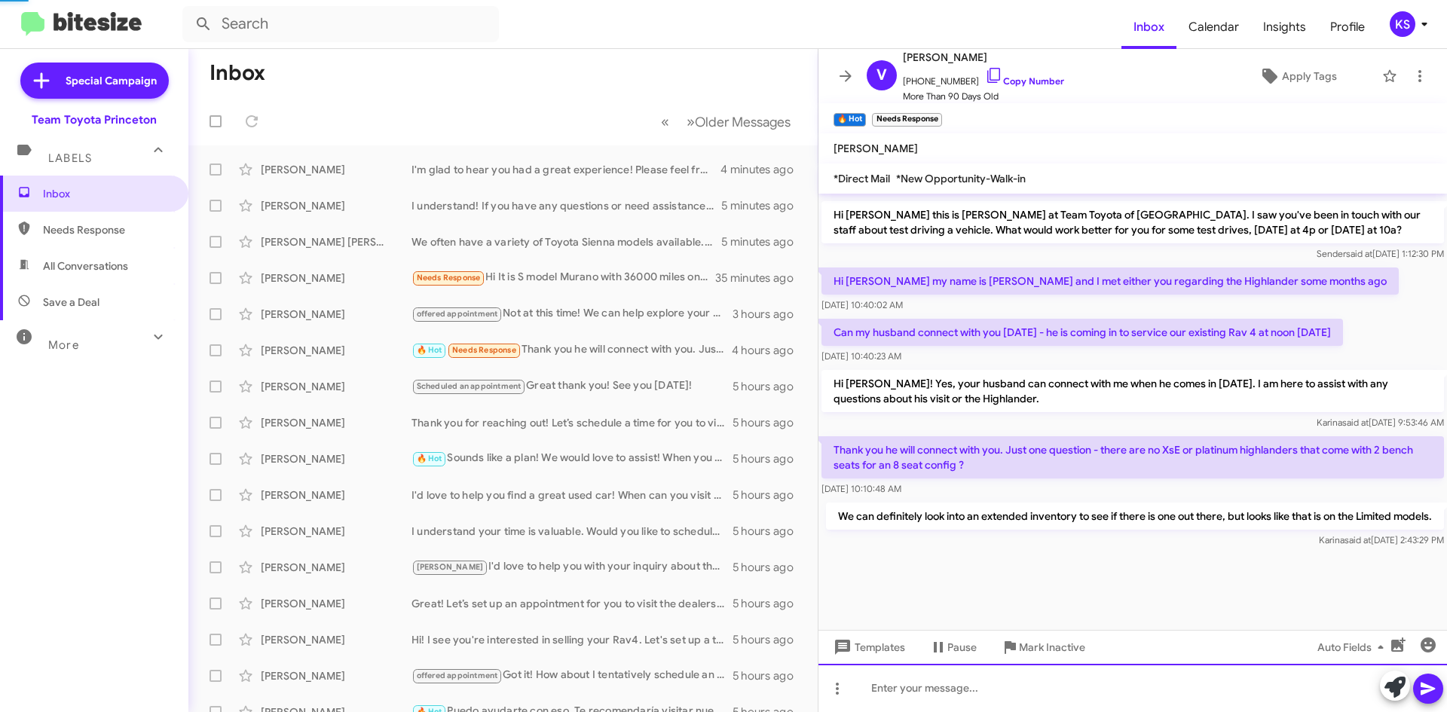
scroll to position [0, 0]
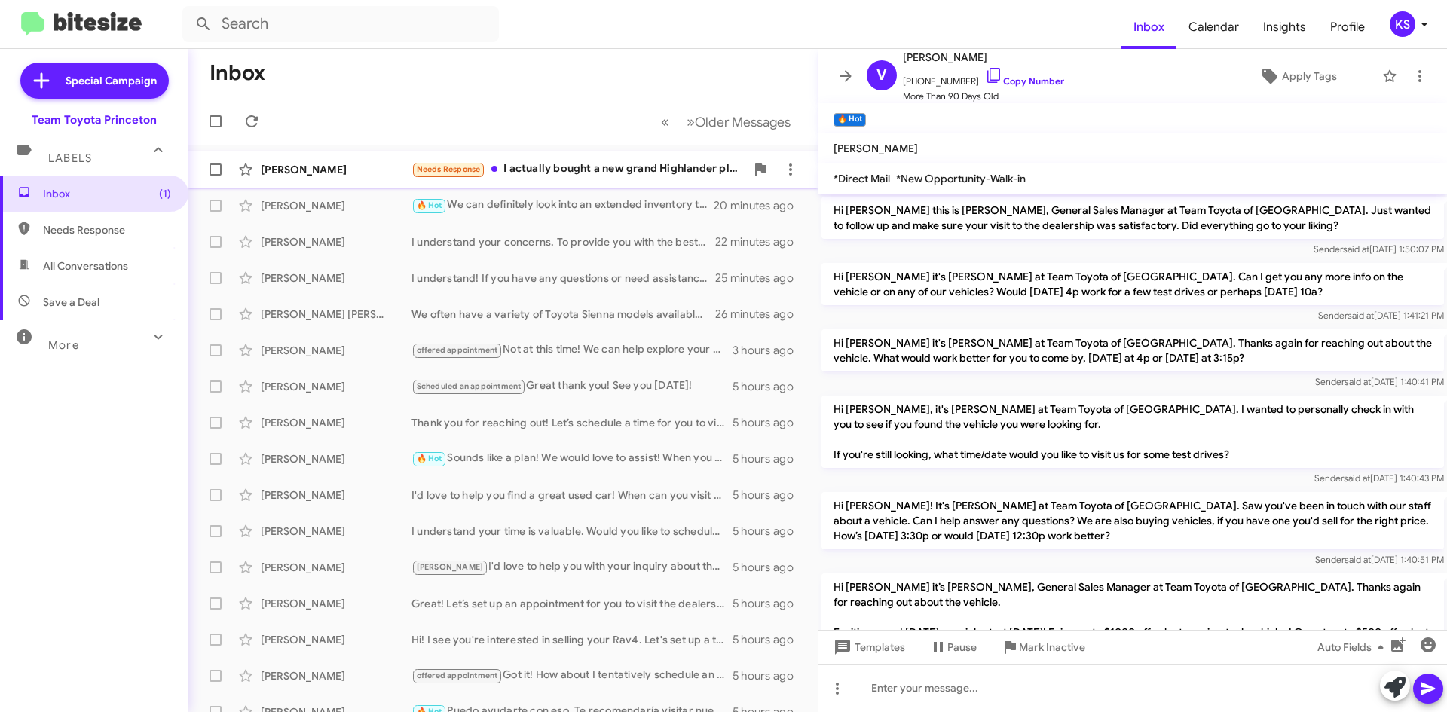
click at [597, 173] on div "Needs Response I actually bought a new grand Highlander platinum from [PERSON_N…" at bounding box center [579, 169] width 334 height 17
